Goal: Information Seeking & Learning: Learn about a topic

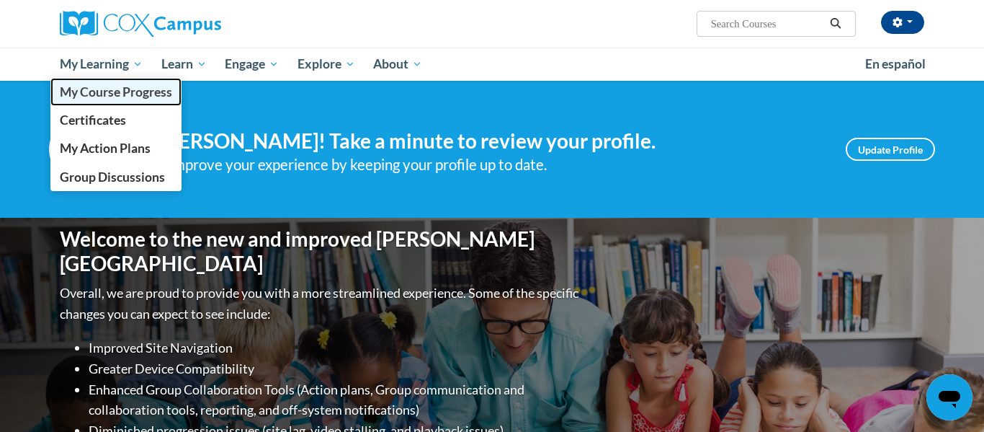
click at [129, 92] on span "My Course Progress" at bounding box center [116, 91] width 112 height 15
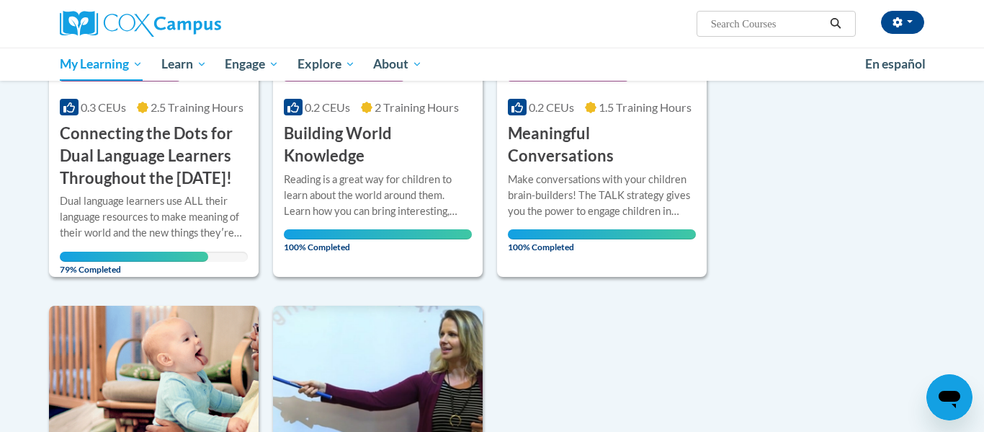
scroll to position [317, 0]
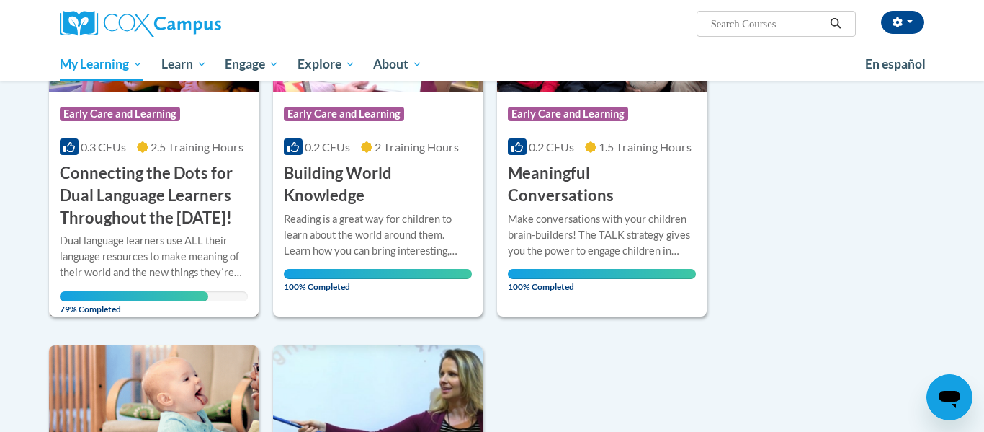
click at [154, 205] on h3 "Connecting the Dots for Dual Language Learners Throughout the [DATE]!" at bounding box center [154, 195] width 188 height 66
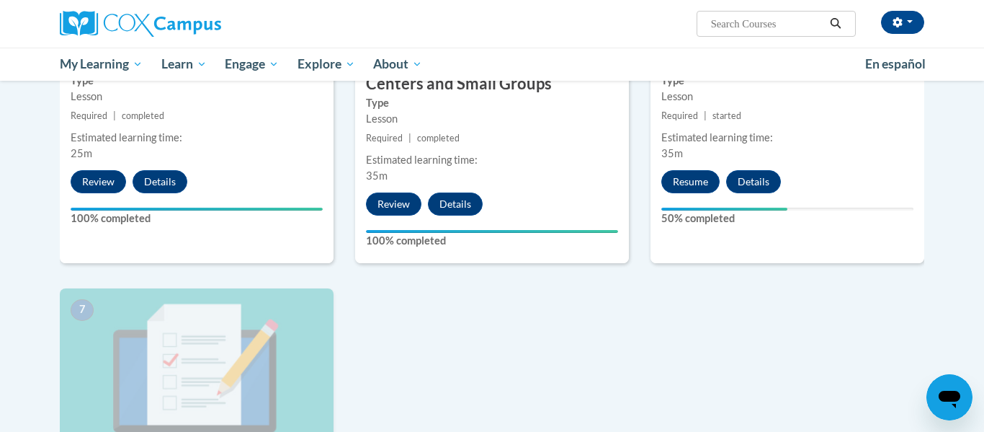
scroll to position [980, 0]
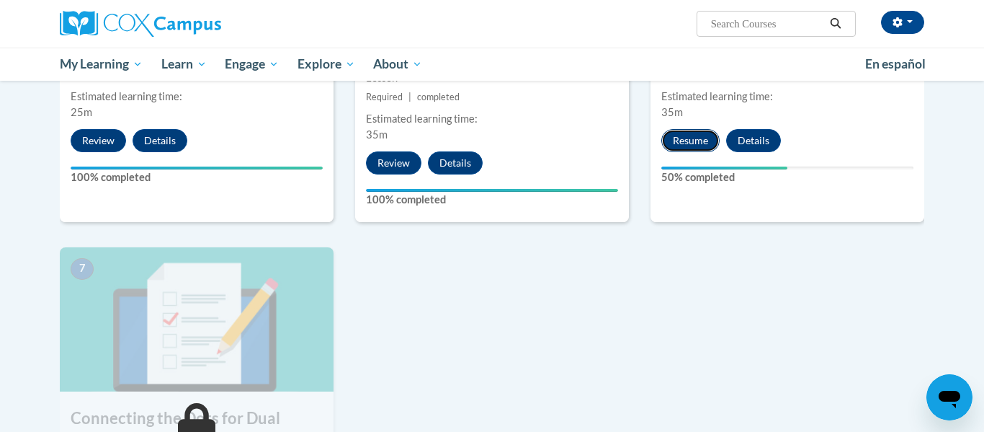
click at [682, 150] on button "Resume" at bounding box center [690, 140] width 58 height 23
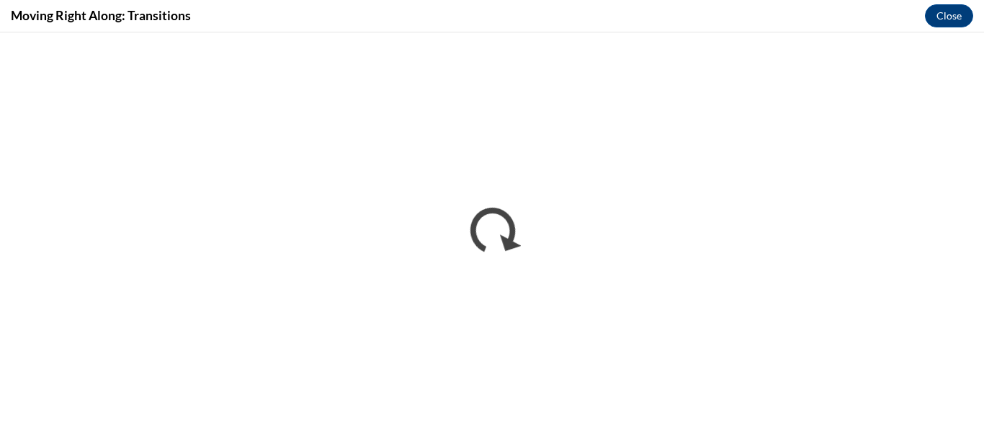
scroll to position [0, 0]
